Goal: Navigation & Orientation: Find specific page/section

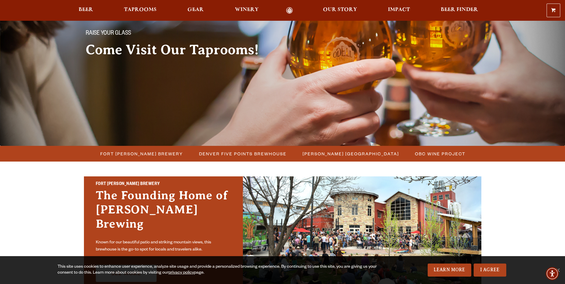
scroll to position [95, 0]
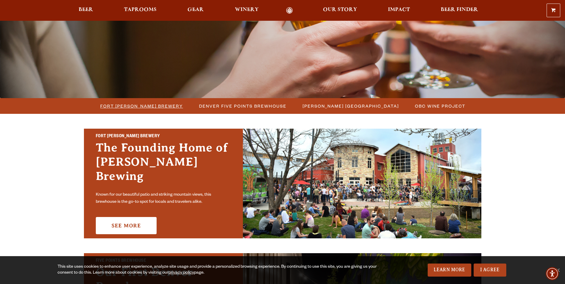
click at [138, 102] on span "Fort Collins Brewery" at bounding box center [141, 106] width 83 height 9
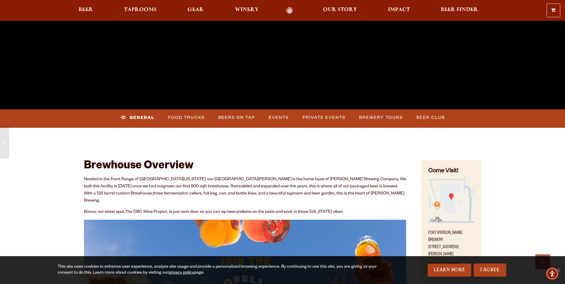
scroll to position [198, 0]
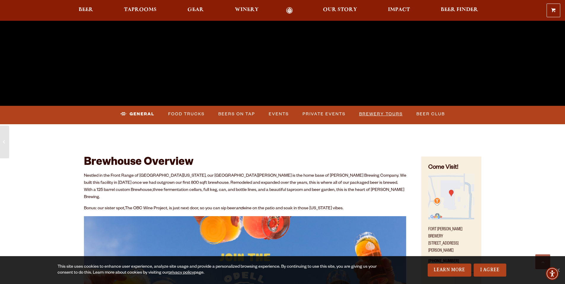
click at [387, 114] on link "Brewery Tours" at bounding box center [381, 114] width 48 height 14
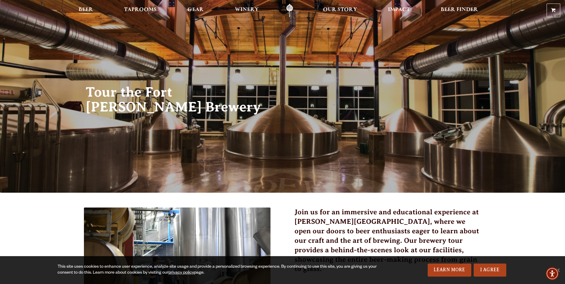
click at [86, 12] on span "Beer" at bounding box center [86, 9] width 15 height 5
